Goal: Find contact information: Find contact information

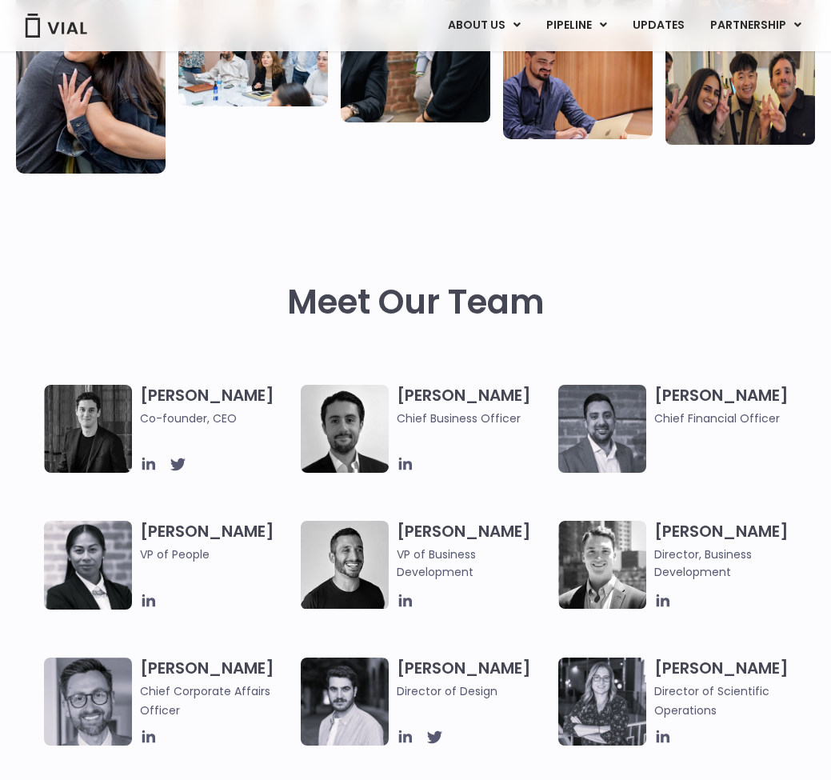
scroll to position [490, 0]
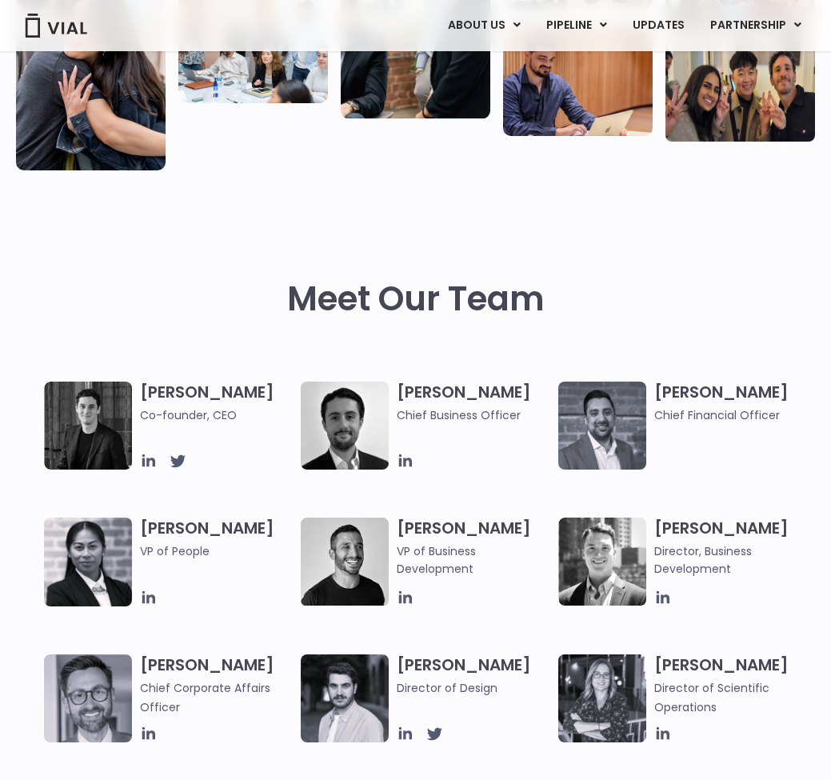
click at [168, 389] on h3 "[PERSON_NAME] Co-founder, CEO" at bounding box center [216, 403] width 153 height 42
click at [97, 402] on img at bounding box center [88, 426] width 88 height 88
click at [92, 418] on img at bounding box center [88, 426] width 88 height 88
click at [215, 409] on span "Co-founder, CEO" at bounding box center [216, 415] width 153 height 18
drag, startPoint x: 122, startPoint y: 438, endPoint x: 182, endPoint y: 448, distance: 60.7
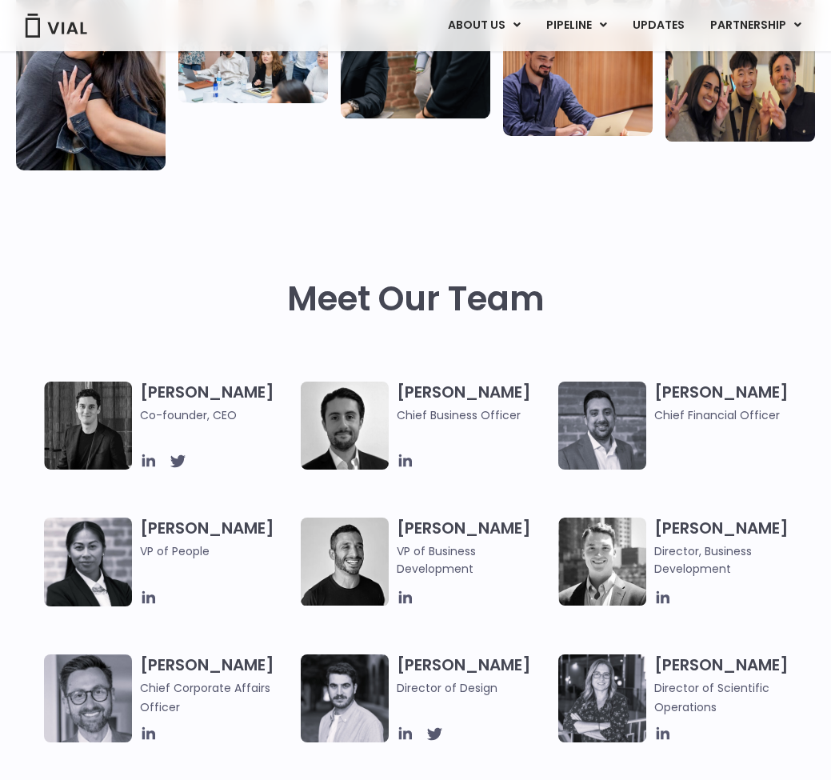
click at [122, 438] on img at bounding box center [88, 426] width 88 height 88
click at [227, 388] on h3 "[PERSON_NAME] Co-founder, CEO" at bounding box center [216, 403] width 153 height 42
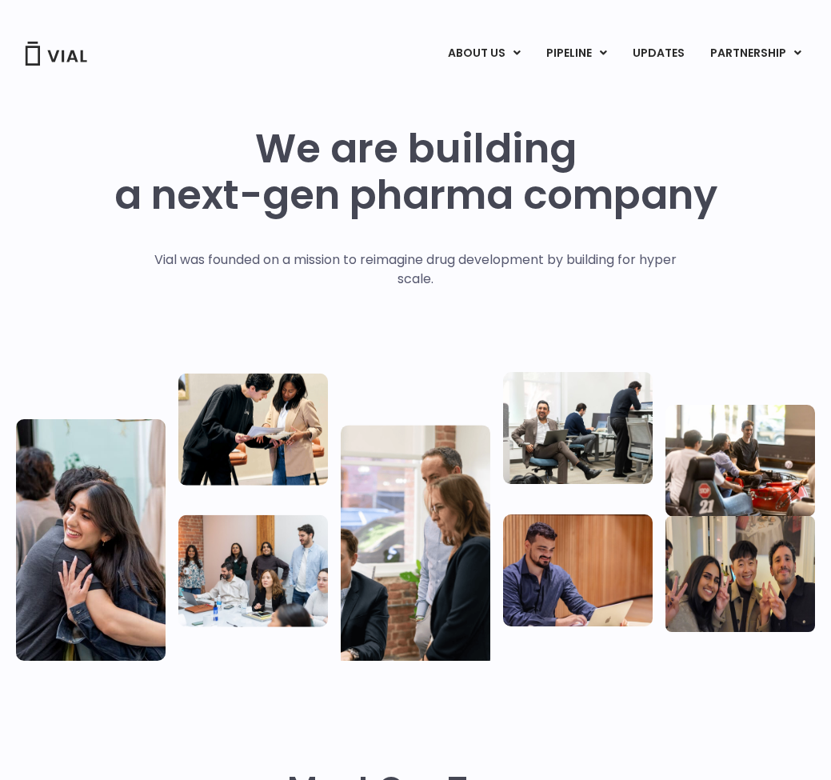
scroll to position [0, 0]
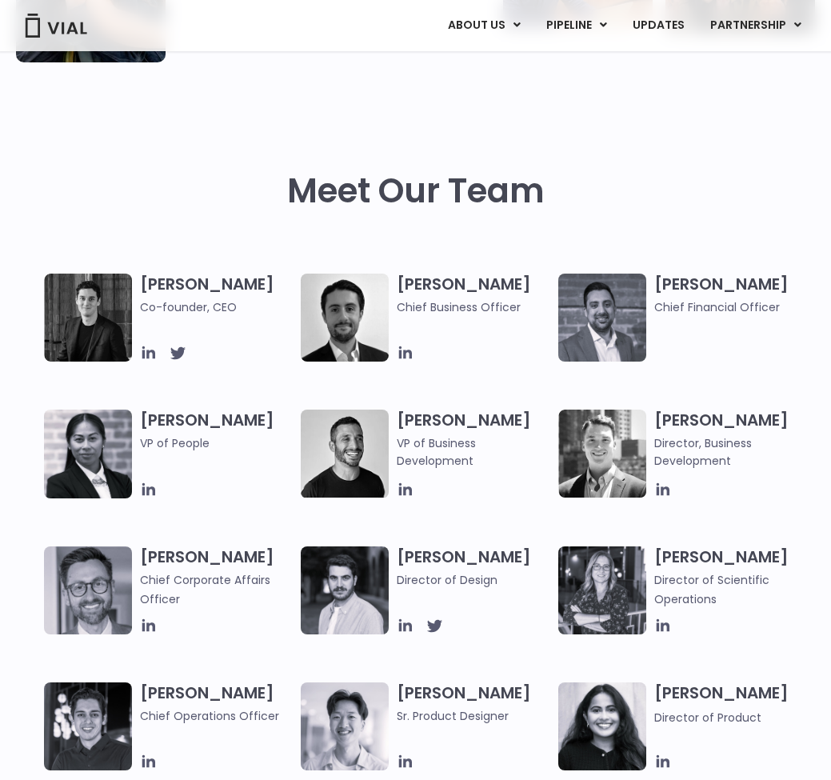
scroll to position [637, 0]
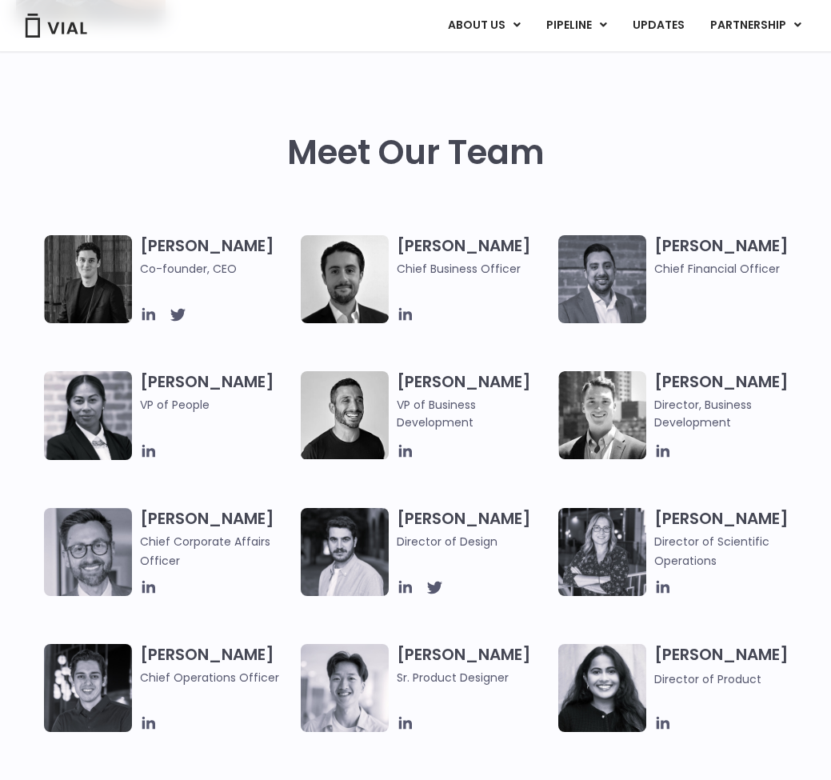
click at [73, 252] on img at bounding box center [88, 279] width 88 height 88
drag, startPoint x: 73, startPoint y: 252, endPoint x: 189, endPoint y: 258, distance: 116.1
click at [73, 252] on img at bounding box center [88, 279] width 88 height 88
click at [189, 258] on h3 "[PERSON_NAME] Co-founder, CEO" at bounding box center [216, 256] width 153 height 42
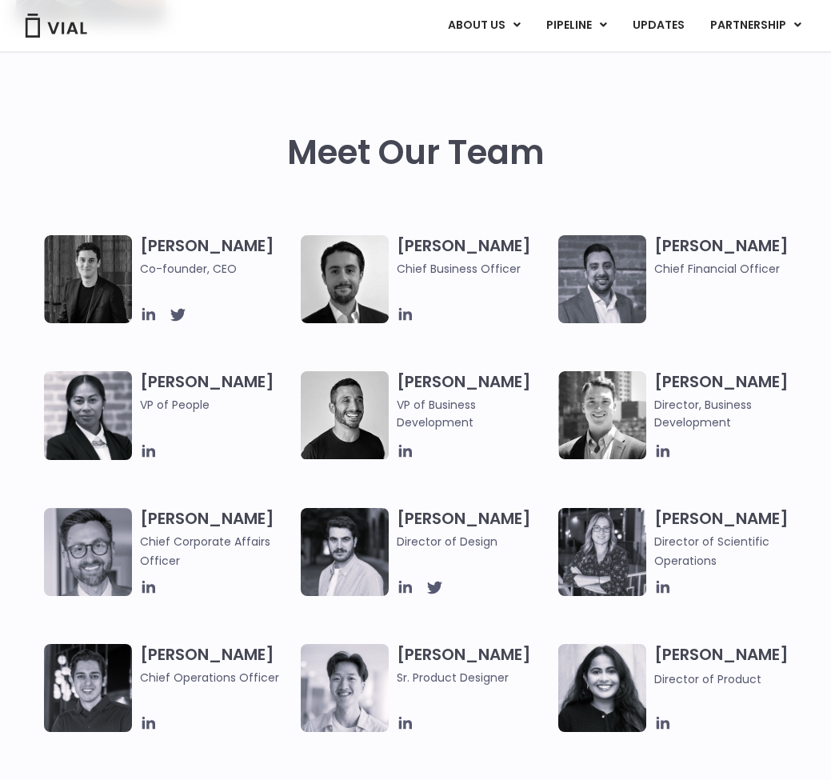
click at [389, 159] on h2 "Meet Our Team" at bounding box center [416, 153] width 258 height 38
click at [390, 158] on h2 "Meet Our Team" at bounding box center [416, 153] width 258 height 38
